Goal: Navigation & Orientation: Find specific page/section

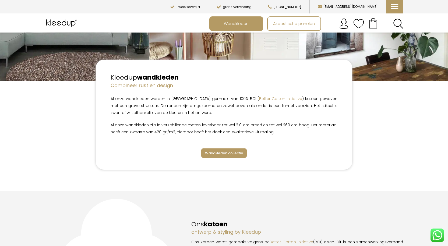
click at [228, 153] on span "Wandkleden collectie" at bounding box center [224, 153] width 38 height 5
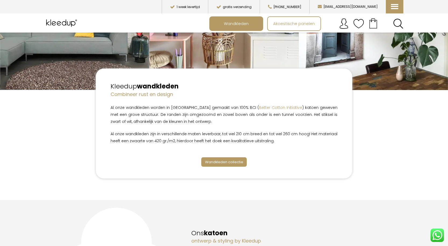
click at [222, 162] on span "Wandkleden collectie" at bounding box center [224, 162] width 38 height 5
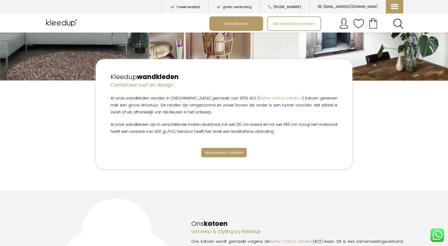
scroll to position [108, 0]
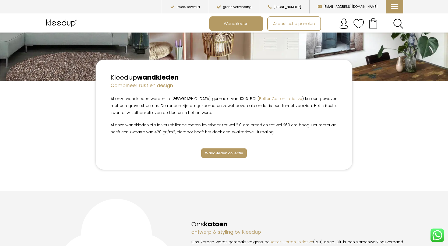
click at [227, 154] on span "Wandkleden collectie" at bounding box center [224, 153] width 38 height 5
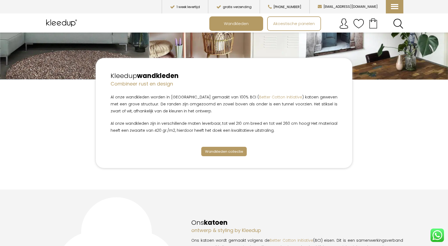
scroll to position [215, 0]
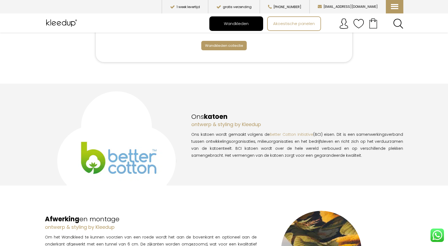
click at [228, 23] on span "Wandkleden" at bounding box center [236, 24] width 31 height 10
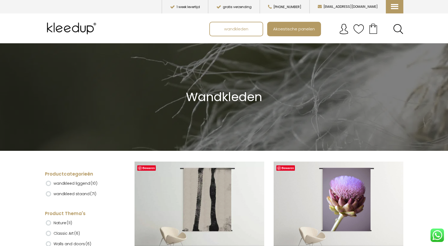
click at [76, 193] on label "wandkleed staand (71)" at bounding box center [75, 193] width 43 height 9
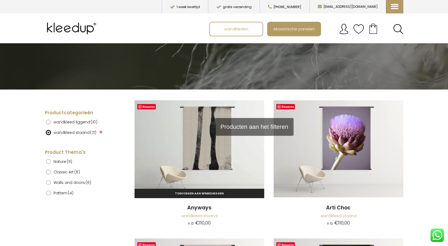
scroll to position [81, 0]
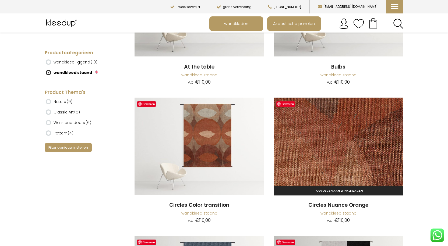
scroll to position [269, 0]
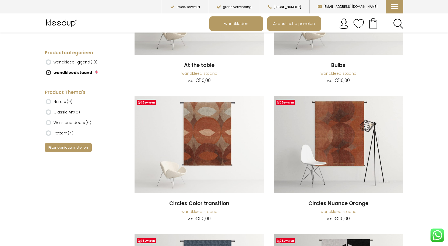
click at [47, 101] on ins at bounding box center [48, 101] width 5 height 5
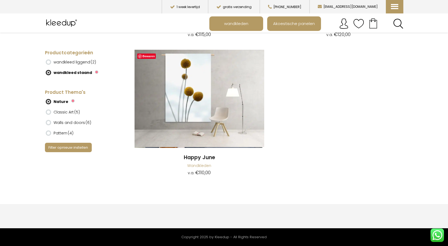
scroll to position [592, 0]
click at [58, 123] on label "Walls and doors (6)" at bounding box center [73, 122] width 38 height 9
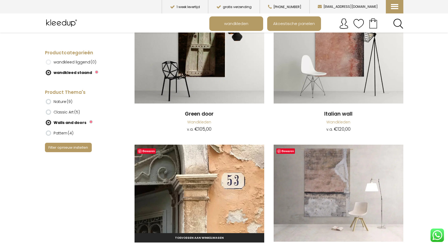
scroll to position [54, 0]
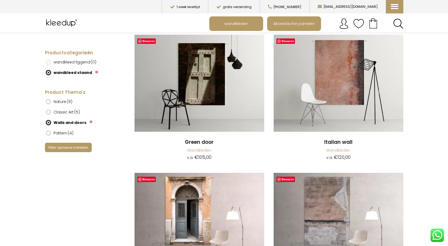
click at [62, 132] on button "Filter opnieuw instellen" at bounding box center [68, 127] width 47 height 9
